Goal: Information Seeking & Learning: Learn about a topic

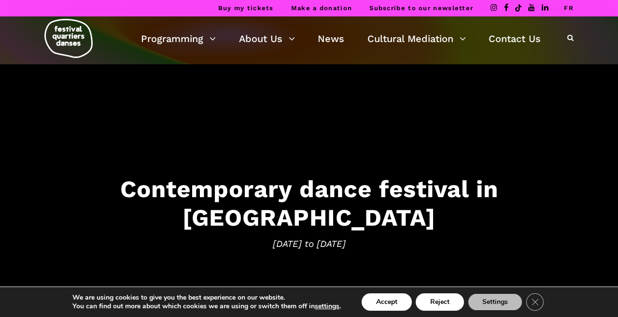
click at [569, 6] on link "FR" at bounding box center [569, 7] width 10 height 7
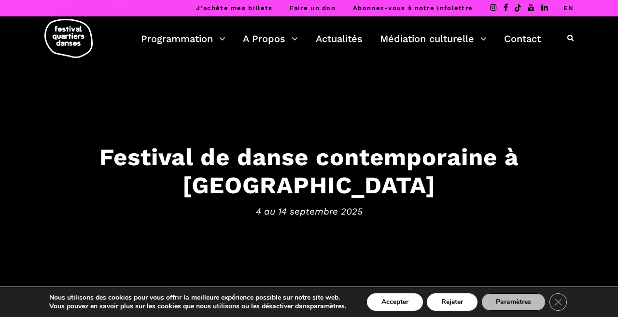
click at [569, 9] on link "EN" at bounding box center [568, 7] width 10 height 7
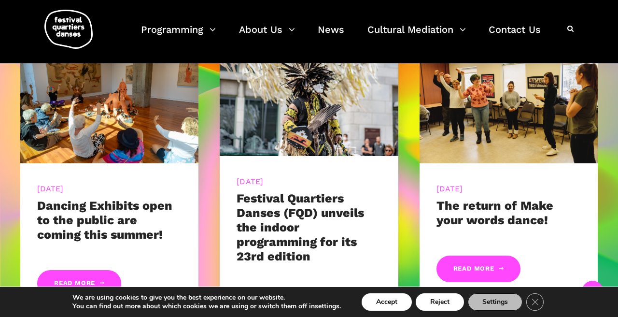
scroll to position [436, 0]
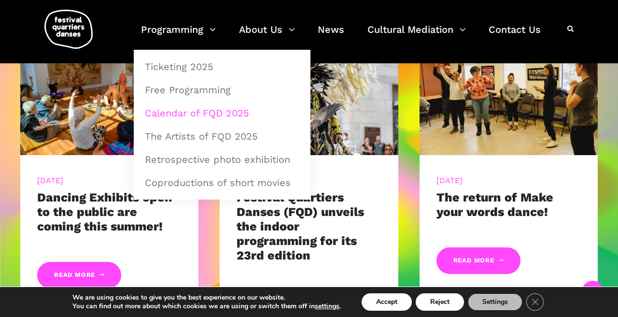
click at [214, 117] on link "Calendar of FQD 2025" at bounding box center [222, 113] width 166 height 22
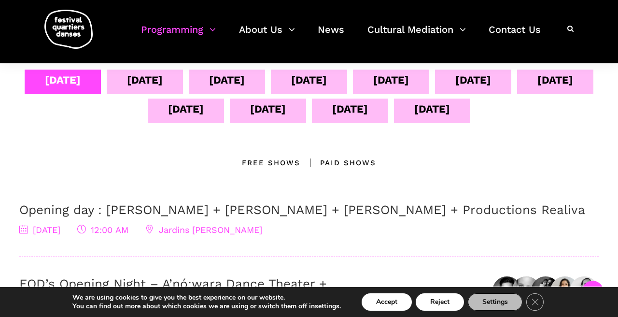
scroll to position [221, 0]
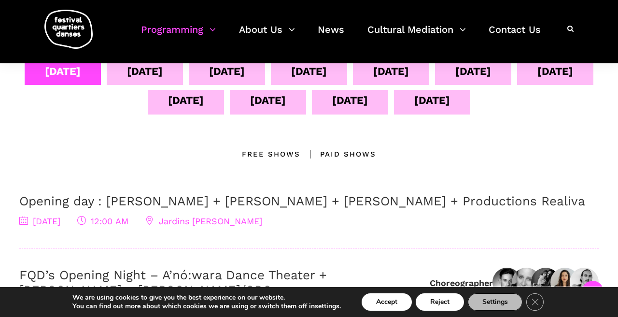
click at [60, 183] on div "Sept 04 Sept 05 Sept 06 Sept 07 Sept 08 Sept 09 Sept 10 Sept 11 Sept 12 Sept 13…" at bounding box center [309, 220] width 598 height 319
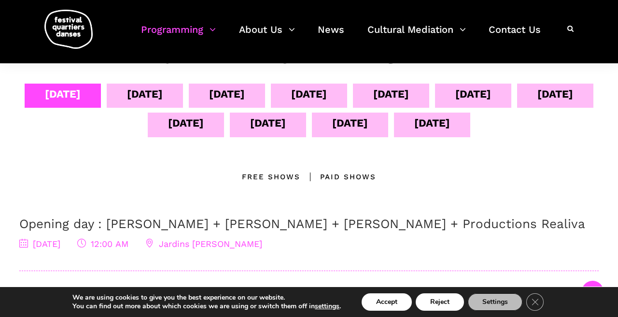
click at [163, 92] on div "Sept 05" at bounding box center [145, 93] width 36 height 17
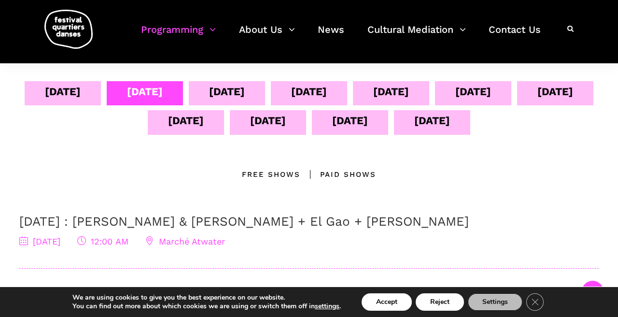
scroll to position [153, 0]
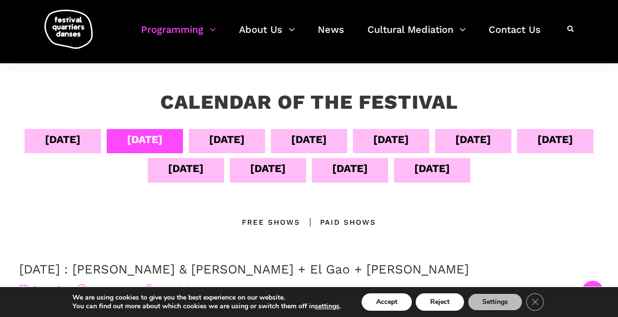
click at [245, 144] on div "Sept 06" at bounding box center [227, 139] width 36 height 17
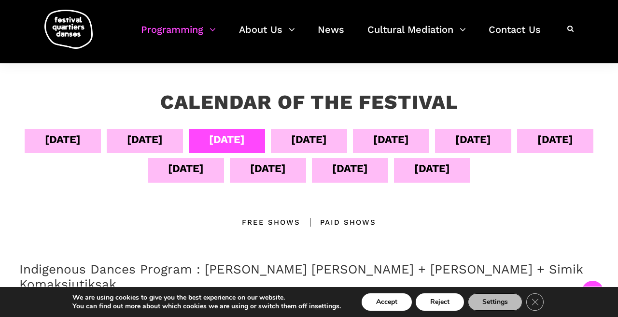
click at [163, 139] on div "Sept 05" at bounding box center [145, 139] width 36 height 17
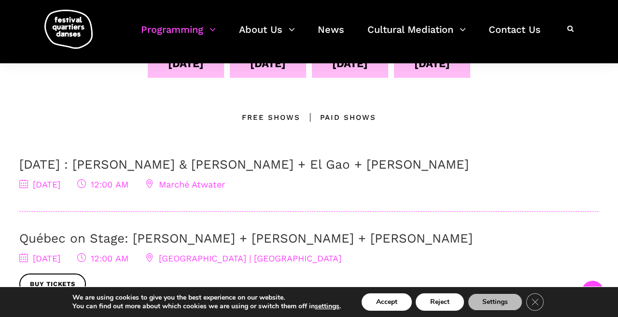
scroll to position [259, 0]
click at [321, 207] on div "September 5 : Athena Lucie Assamba & Leah Danga + El Gao + Rameez Karim 5 Septe…" at bounding box center [308, 183] width 579 height 55
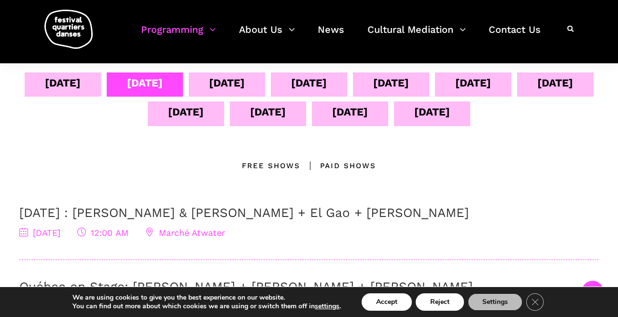
scroll to position [183, 0]
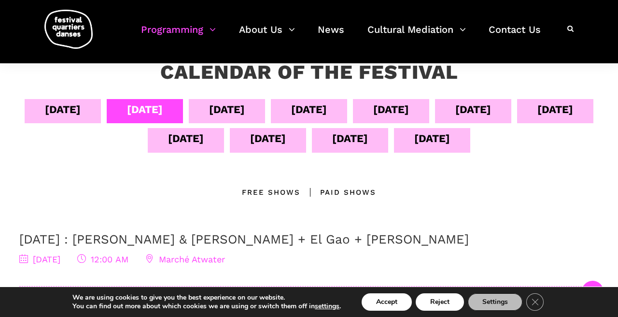
click at [245, 115] on div "Sept 06" at bounding box center [227, 109] width 36 height 17
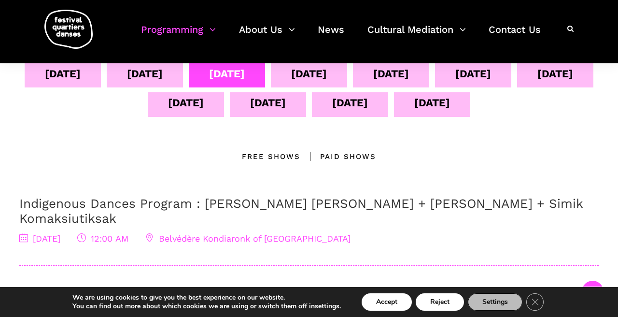
scroll to position [220, 0]
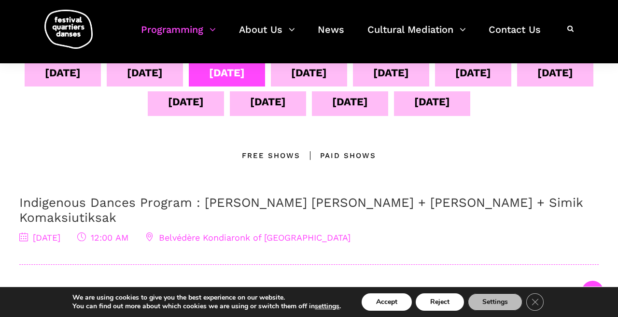
click at [183, 78] on div "Sept 05" at bounding box center [145, 74] width 76 height 24
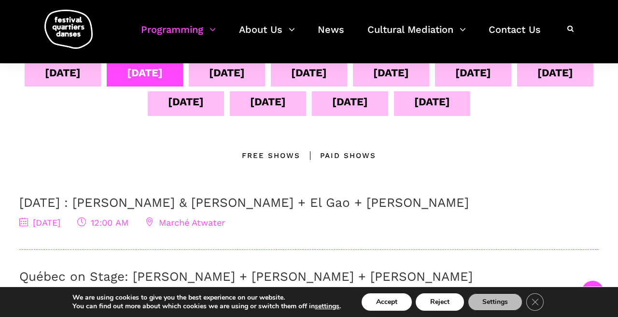
click at [245, 71] on div "Sept 06" at bounding box center [227, 72] width 36 height 17
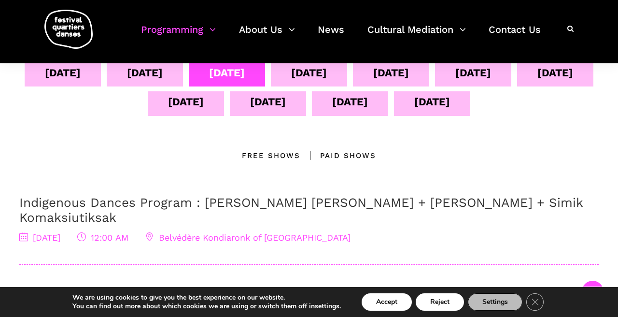
scroll to position [227, 0]
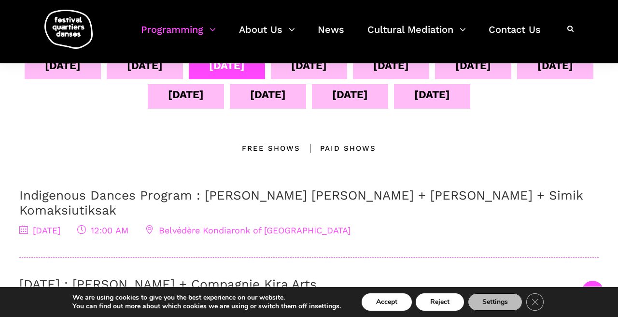
click at [245, 225] on span "Belvédère Kondiaronk of Mount Royal" at bounding box center [247, 230] width 205 height 10
click at [259, 225] on span "Belvédère Kondiaronk of Mount Royal" at bounding box center [247, 230] width 205 height 10
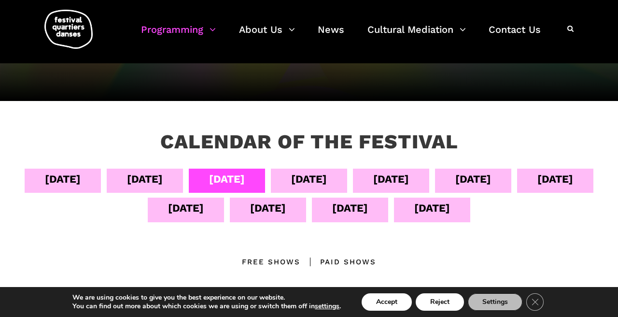
scroll to position [110, 0]
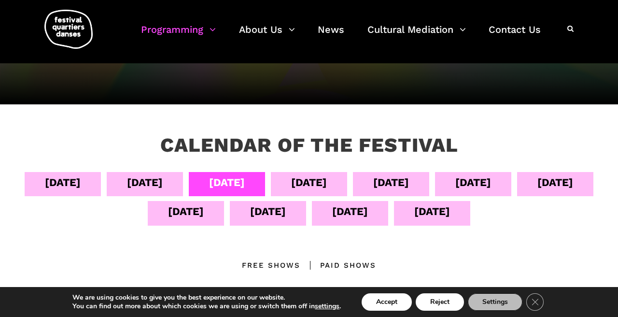
click at [327, 190] on div "Sept 07" at bounding box center [309, 182] width 36 height 17
